Goal: Task Accomplishment & Management: Use online tool/utility

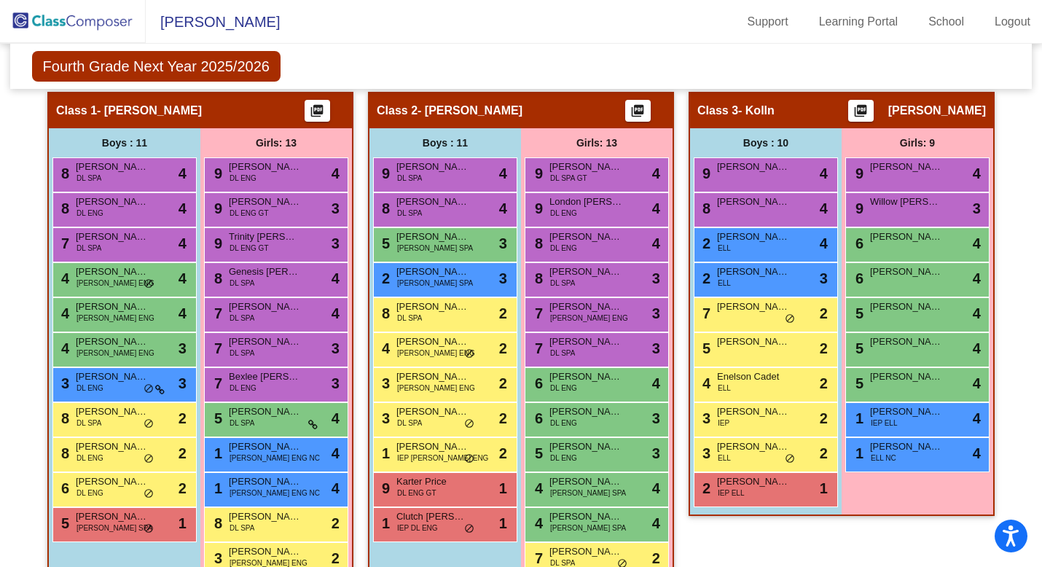
click at [45, 25] on img at bounding box center [73, 21] width 146 height 43
type input "[EMAIL_ADDRESS][DOMAIN_NAME]"
click button "Ok"
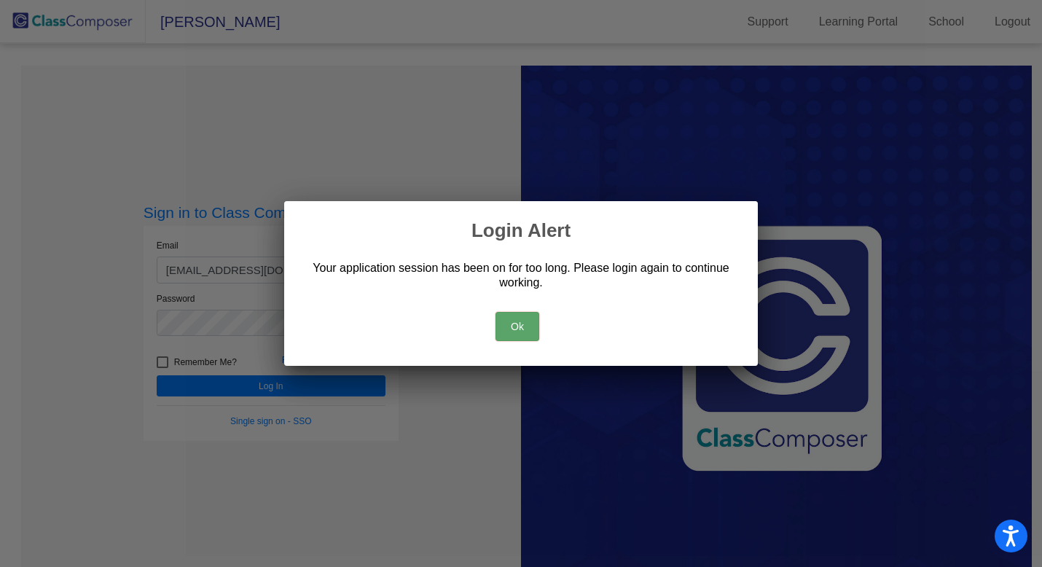
click at [509, 338] on button "Ok" at bounding box center [517, 326] width 44 height 29
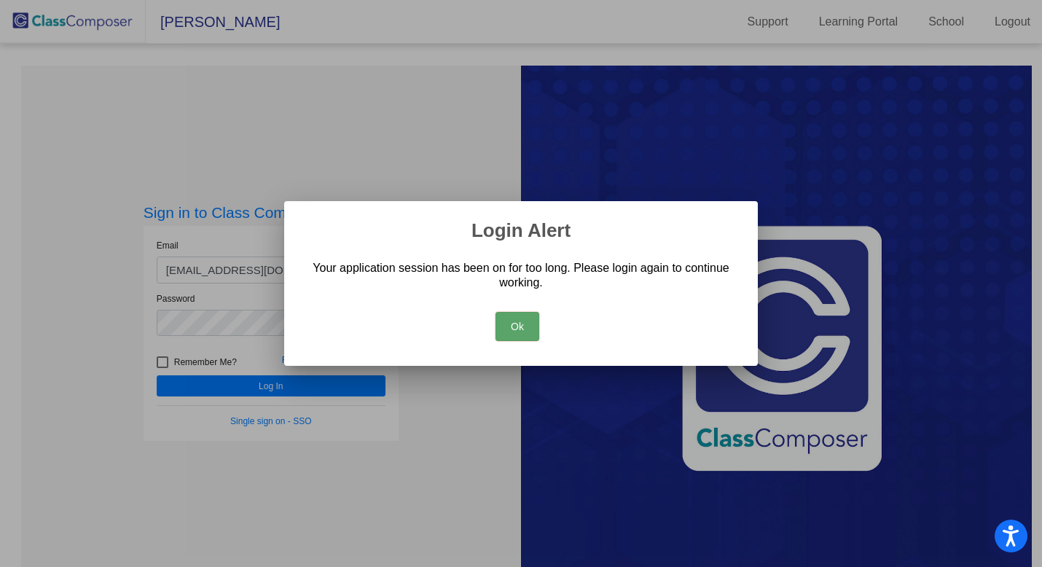
click at [509, 327] on button "Ok" at bounding box center [517, 326] width 44 height 29
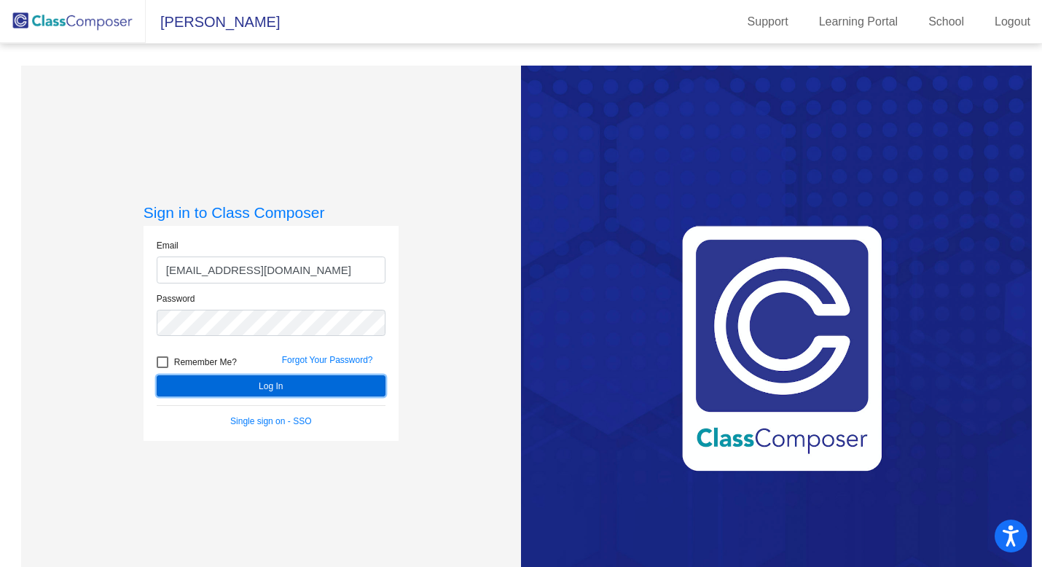
click at [290, 386] on button "Log In" at bounding box center [271, 385] width 229 height 21
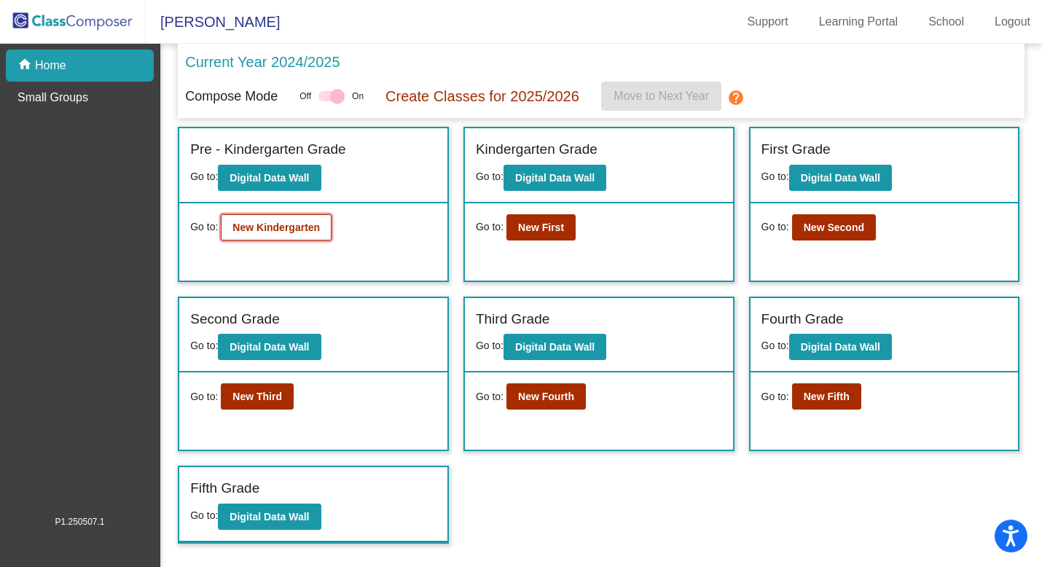
click at [322, 236] on button "New Kindergarten" at bounding box center [276, 227] width 111 height 26
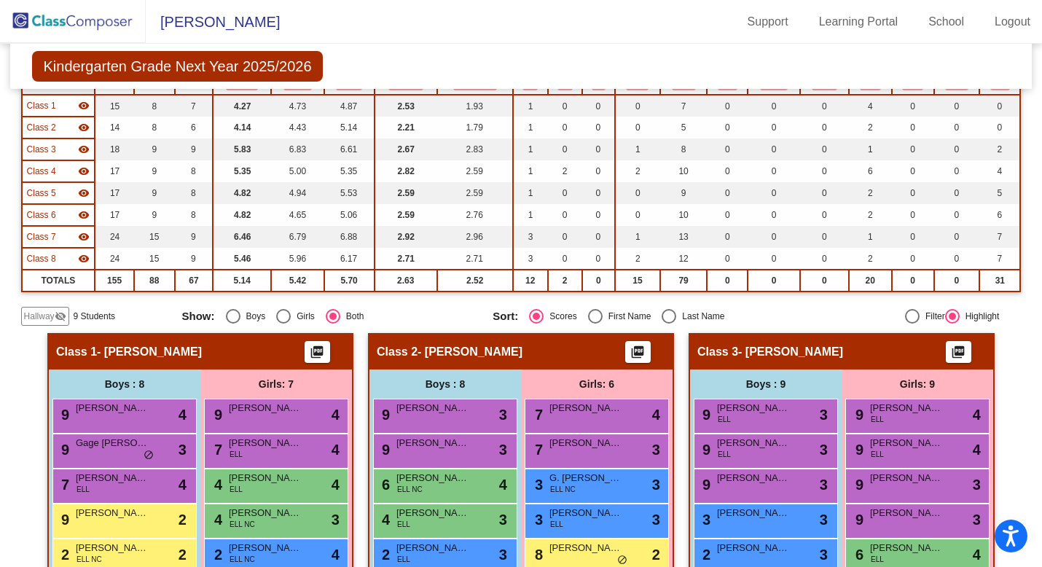
scroll to position [101, 0]
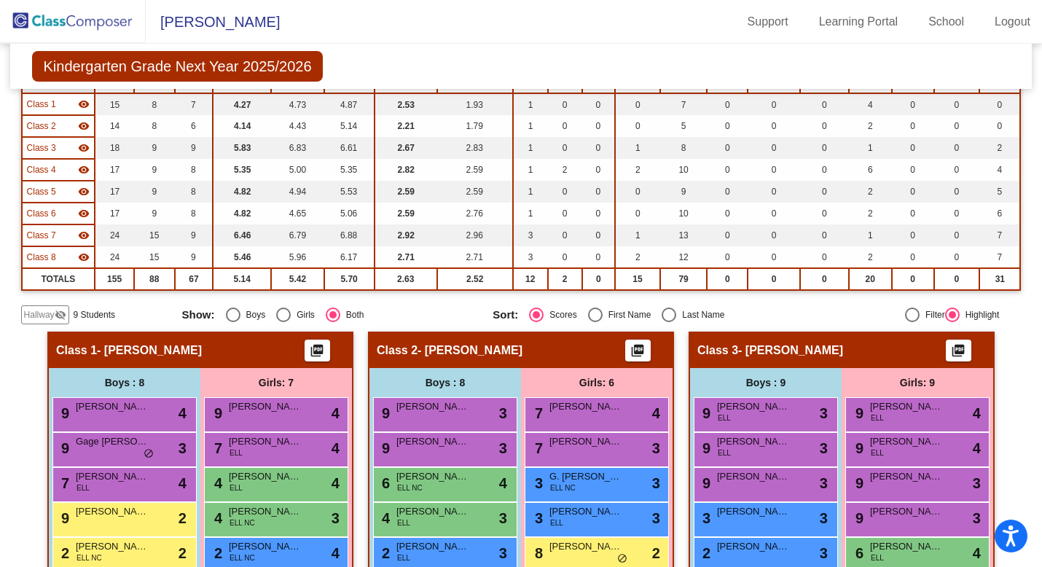
click at [55, 312] on mat-icon "visibility_off" at bounding box center [61, 315] width 12 height 12
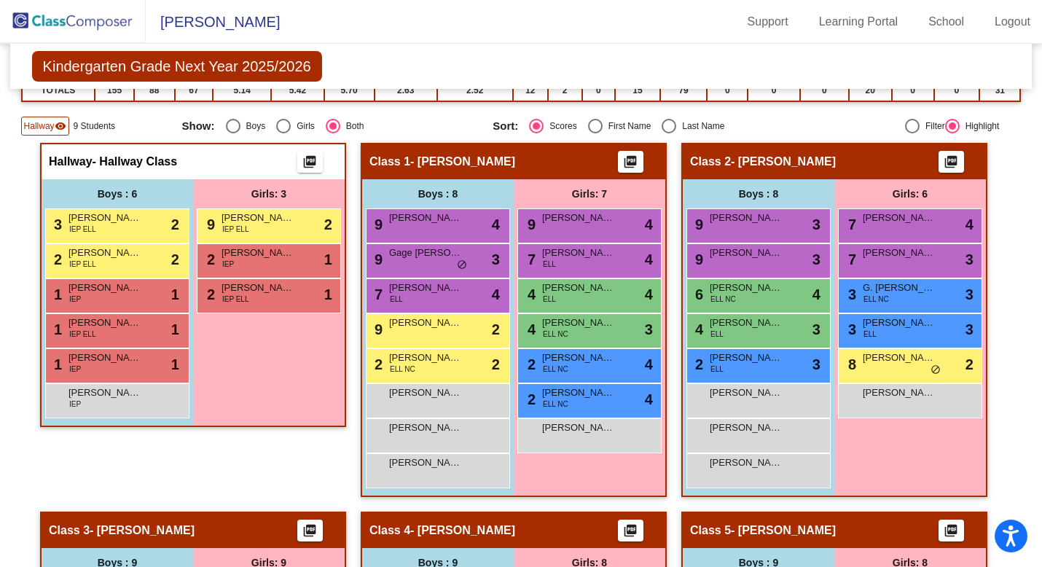
scroll to position [282, 0]
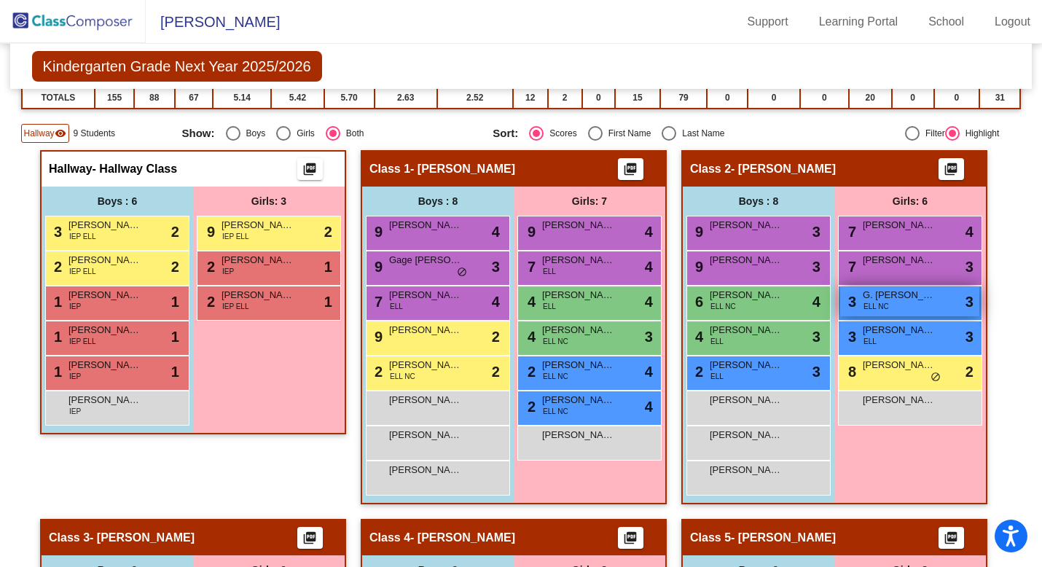
click at [509, 311] on span "ELL NC" at bounding box center [876, 306] width 26 height 11
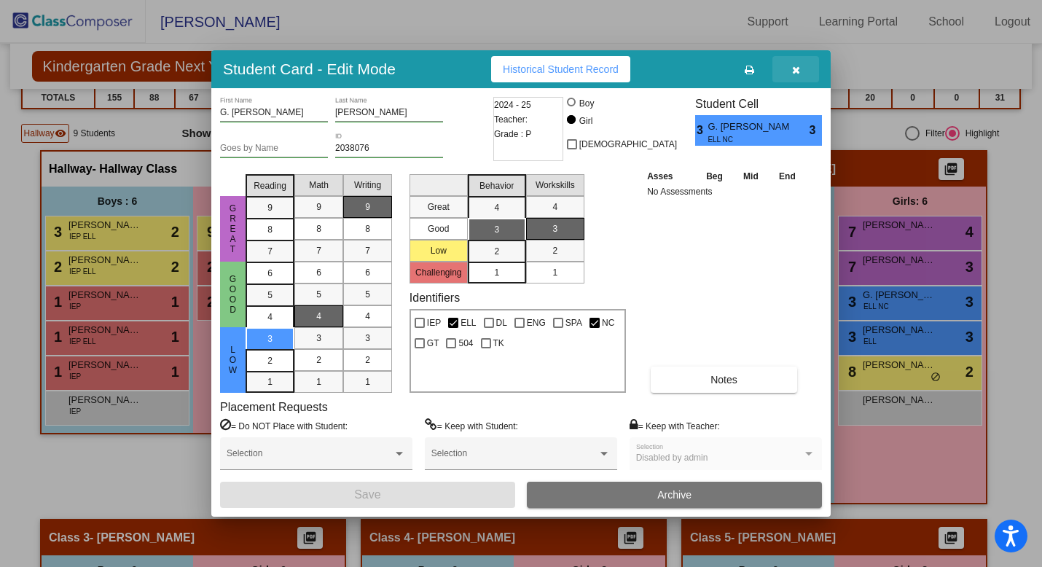
click at [509, 68] on icon "button" at bounding box center [796, 70] width 8 height 10
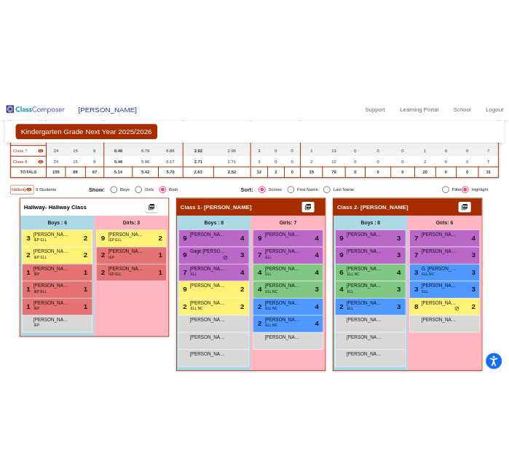
scroll to position [0, 0]
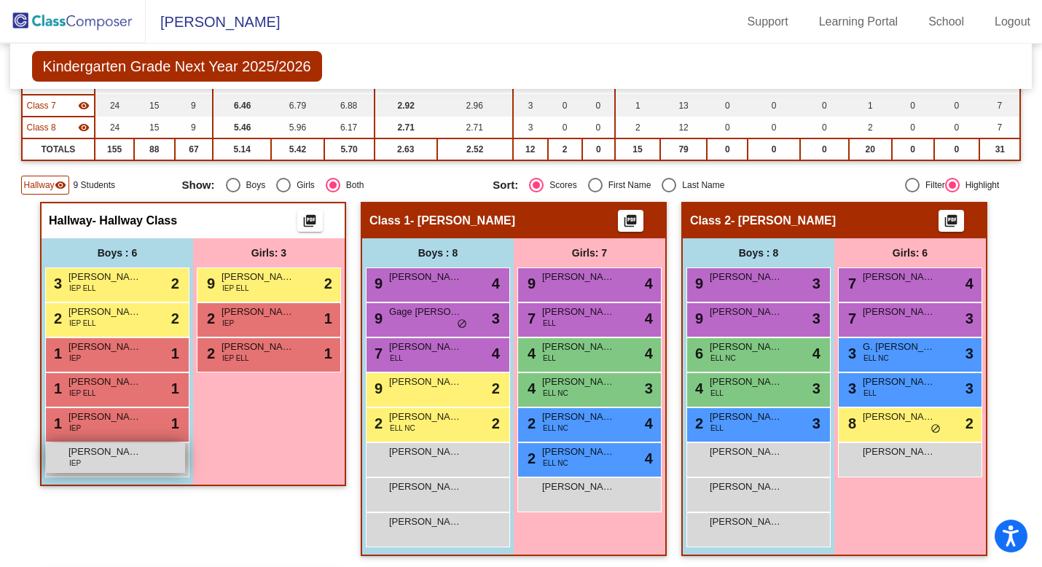
click at [107, 460] on div "[PERSON_NAME] IEP lock do_not_disturb_alt" at bounding box center [115, 458] width 139 height 30
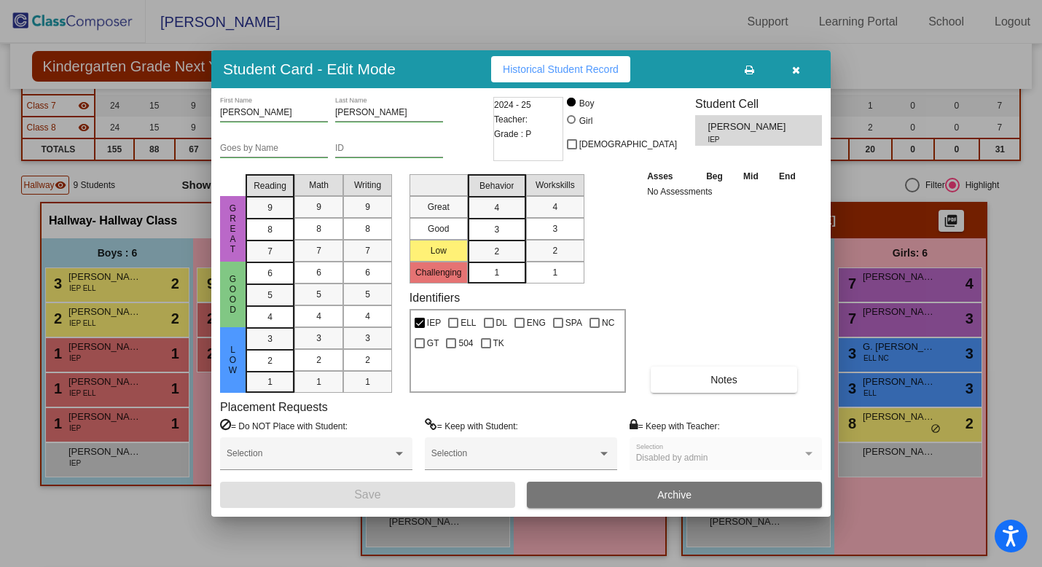
click at [509, 65] on icon "button" at bounding box center [796, 70] width 8 height 10
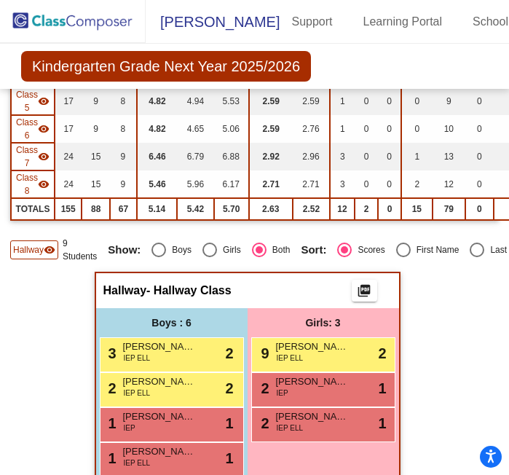
scroll to position [257, 0]
